Goal: Navigation & Orientation: Find specific page/section

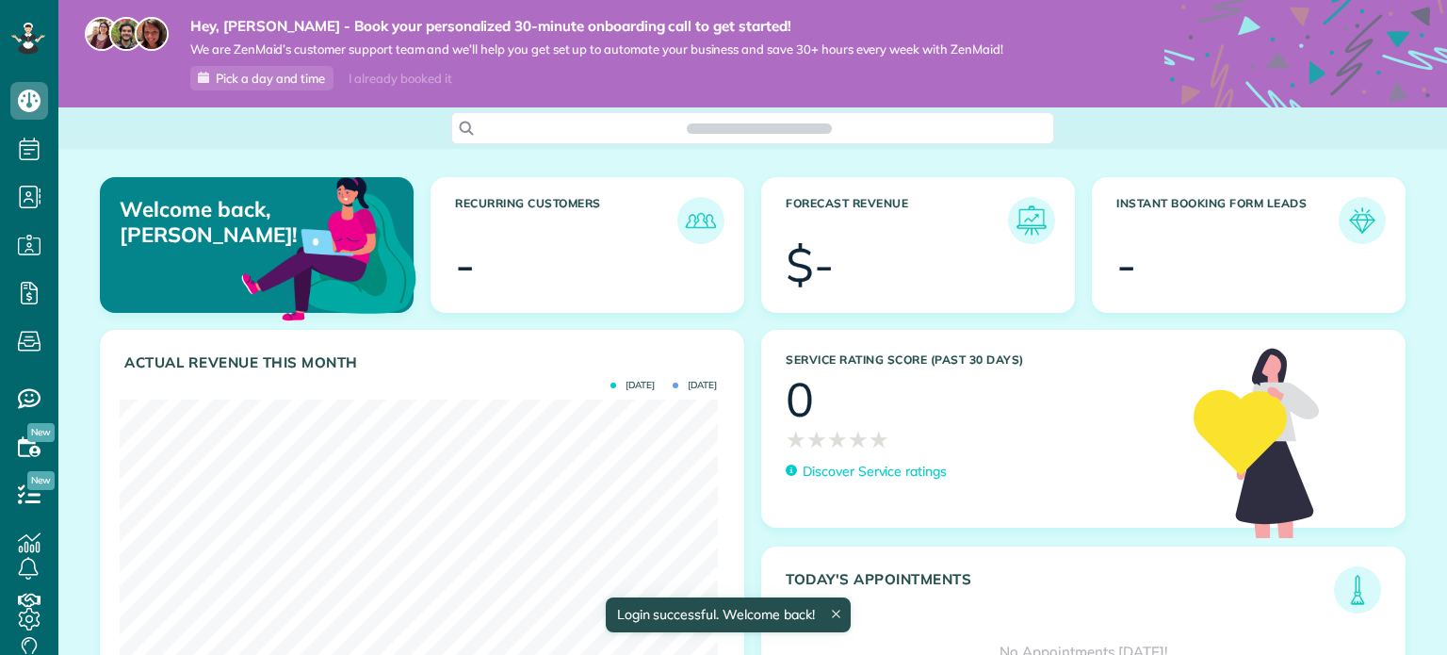
scroll to position [265, 597]
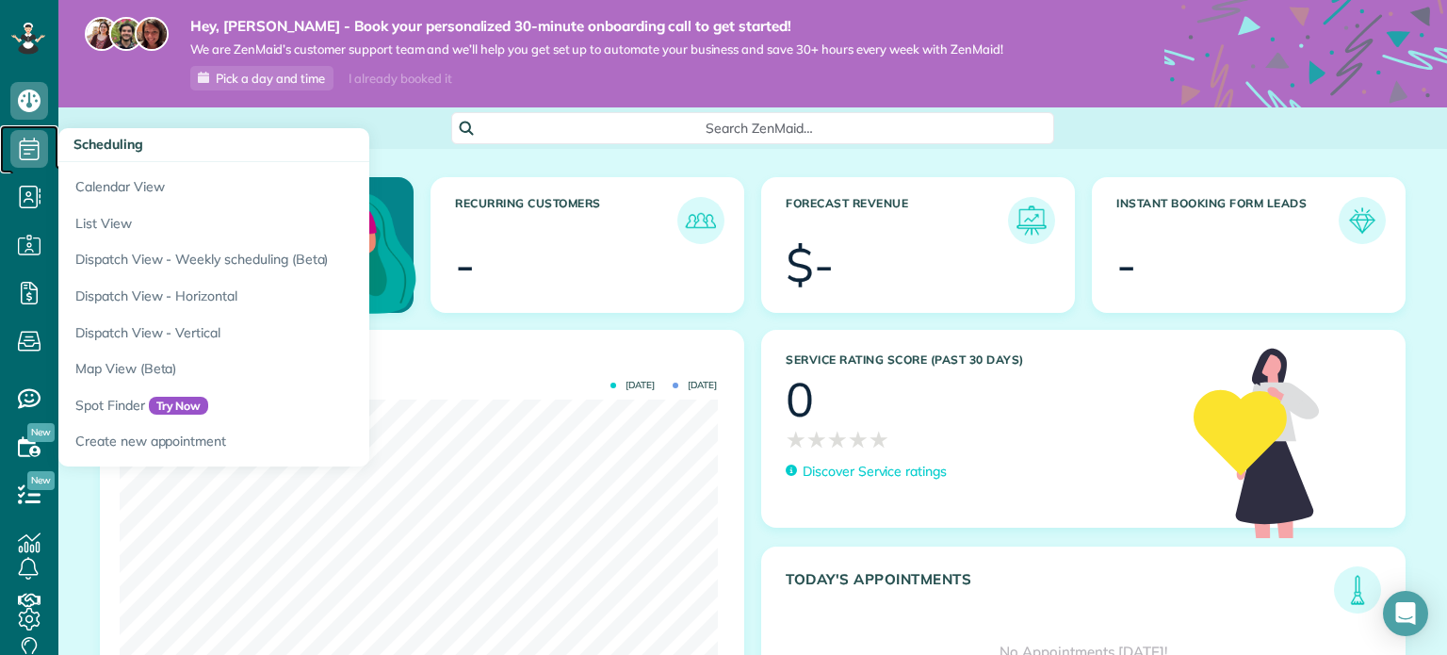
click at [37, 144] on icon at bounding box center [29, 149] width 38 height 38
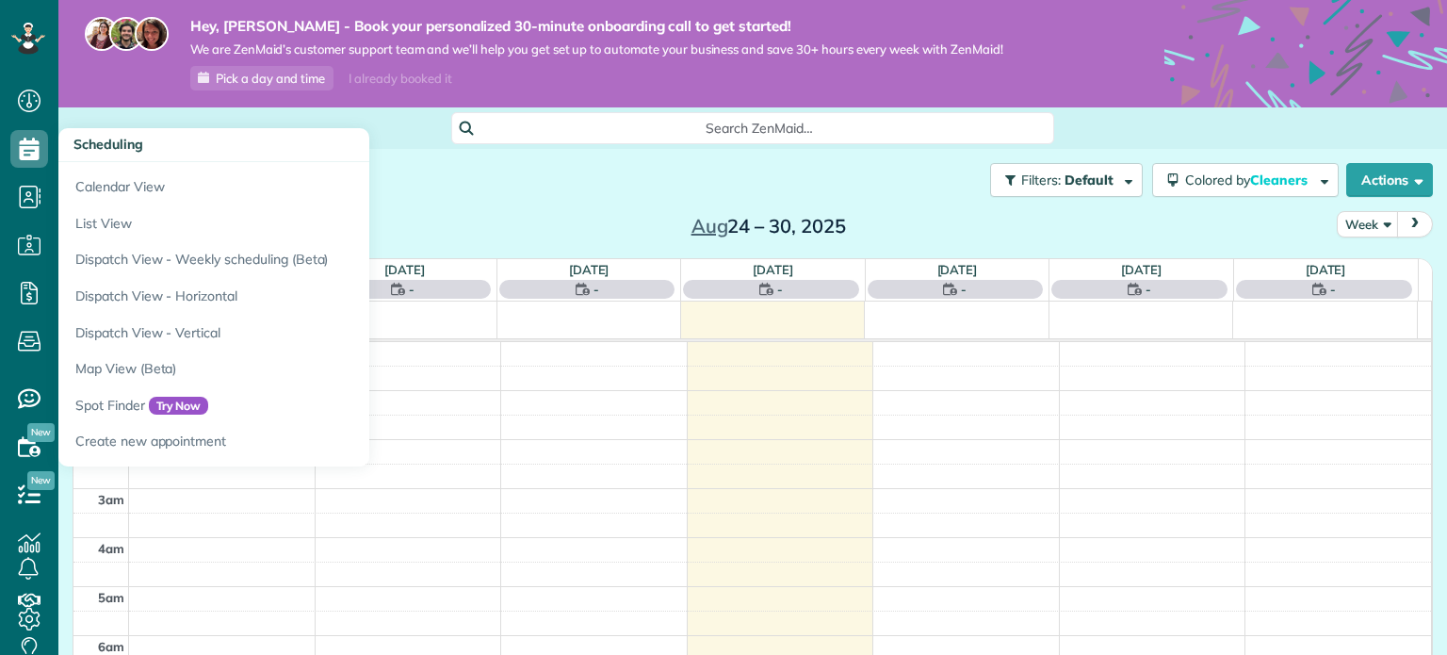
scroll to position [341, 0]
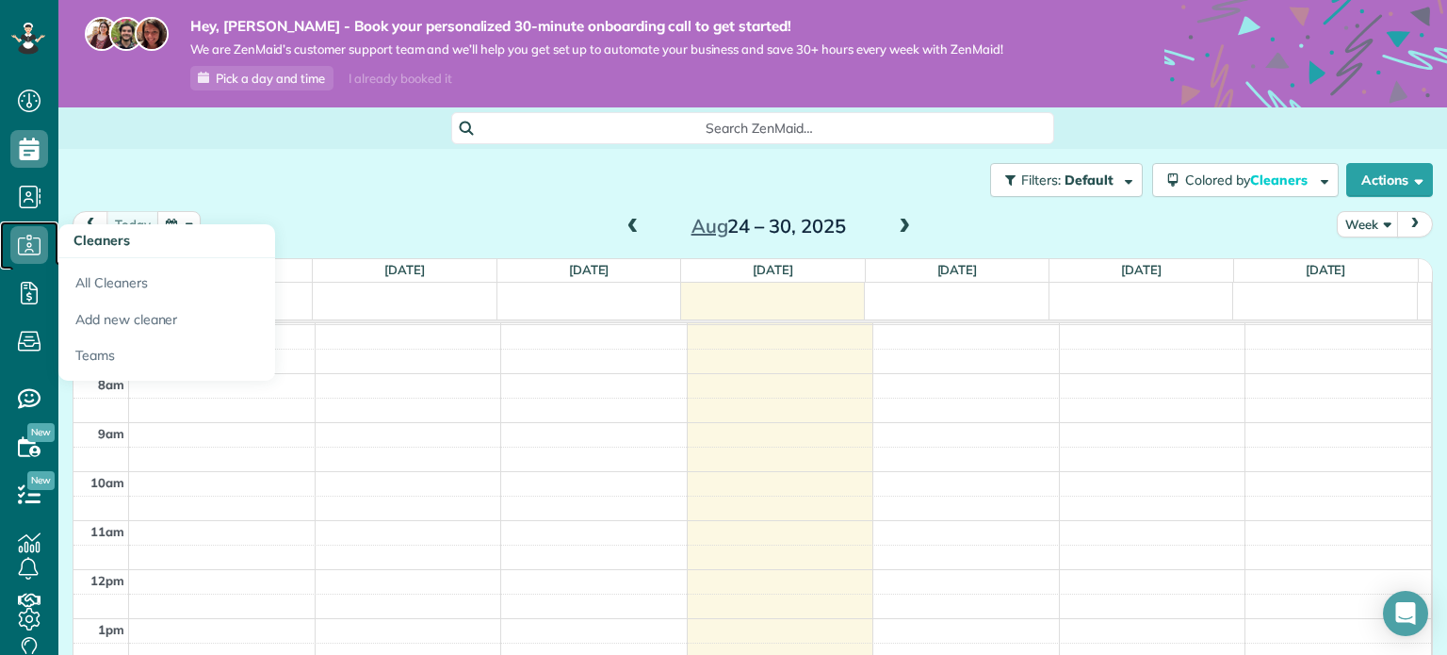
click at [27, 252] on icon at bounding box center [29, 245] width 38 height 38
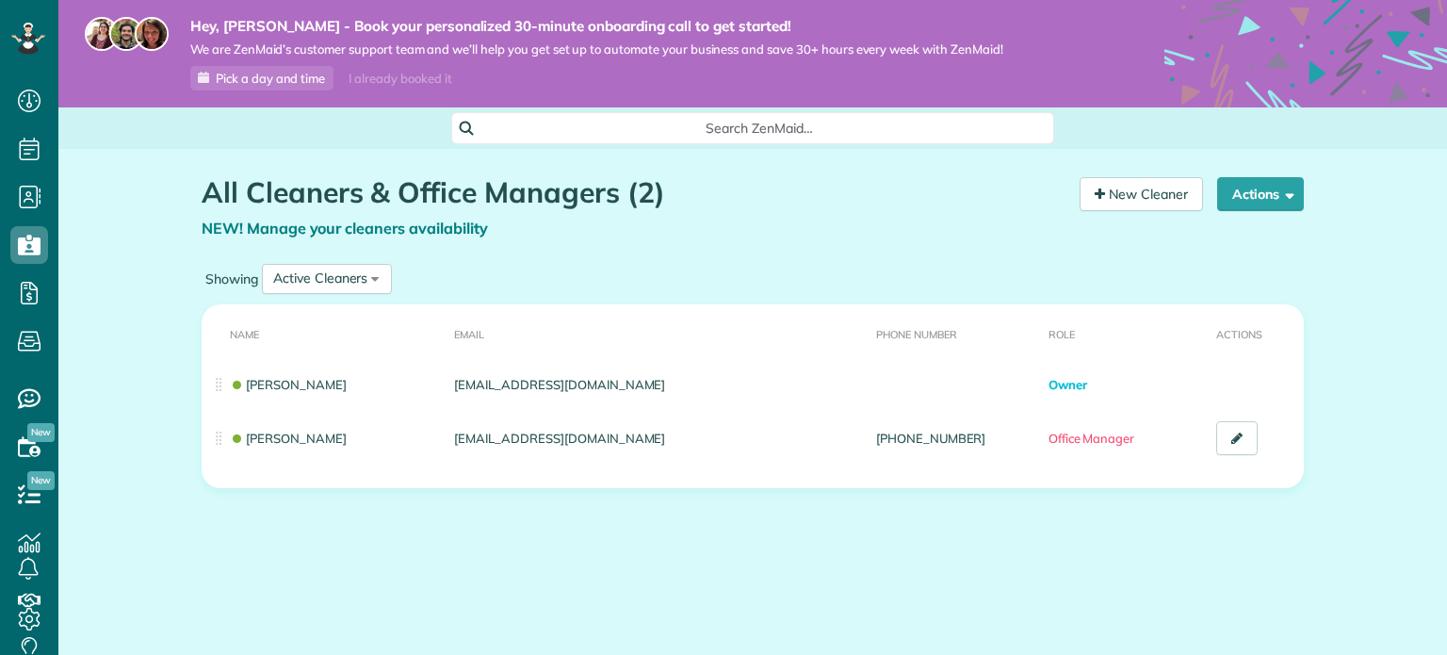
scroll to position [8, 8]
